Goal: Task Accomplishment & Management: Manage account settings

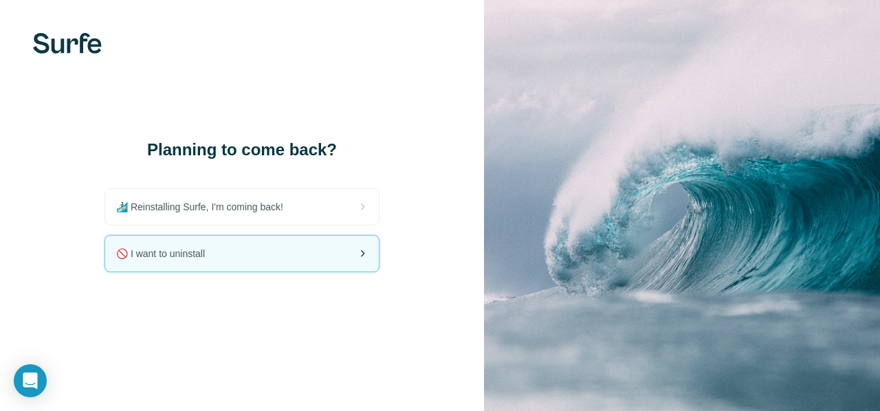
click at [214, 256] on span "🚫 I want to uninstall" at bounding box center [166, 254] width 100 height 14
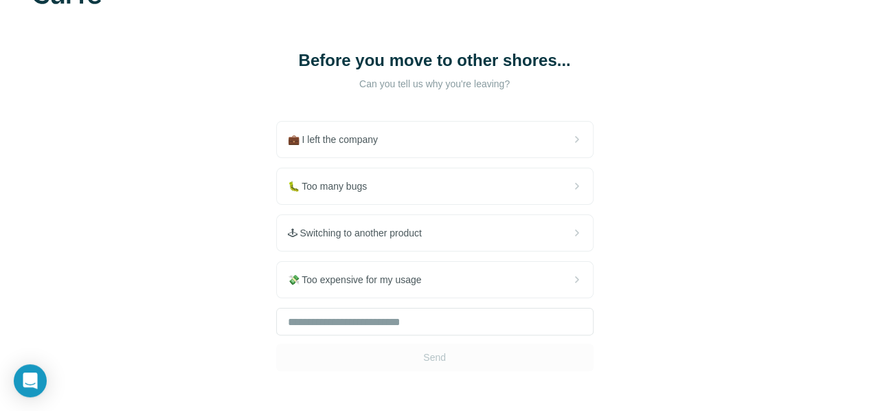
scroll to position [69, 0]
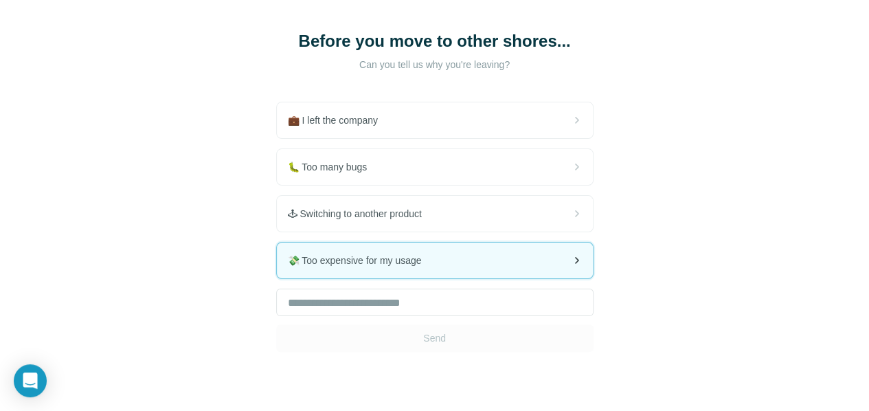
click at [333, 264] on div "💸 Too expensive for my usage" at bounding box center [435, 261] width 316 height 36
